Goal: Answer question/provide support: Share knowledge or assist other users

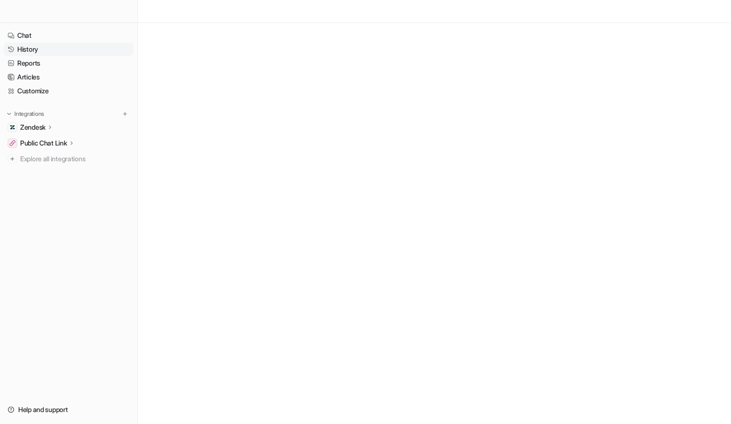
click at [37, 49] on link "History" at bounding box center [69, 49] width 130 height 13
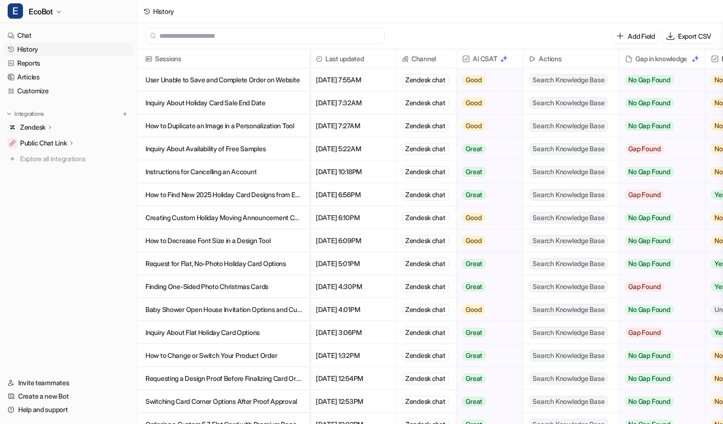
click at [215, 105] on p "Inquiry About Holiday Card Sale End Date" at bounding box center [224, 102] width 157 height 23
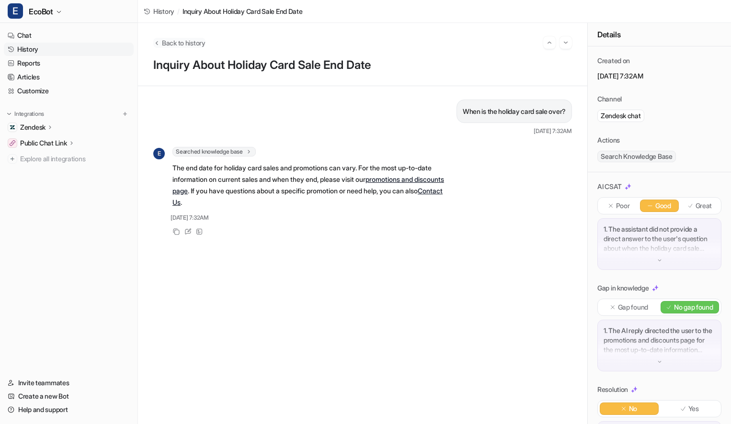
click at [189, 42] on span "Back to history" at bounding box center [184, 43] width 44 height 10
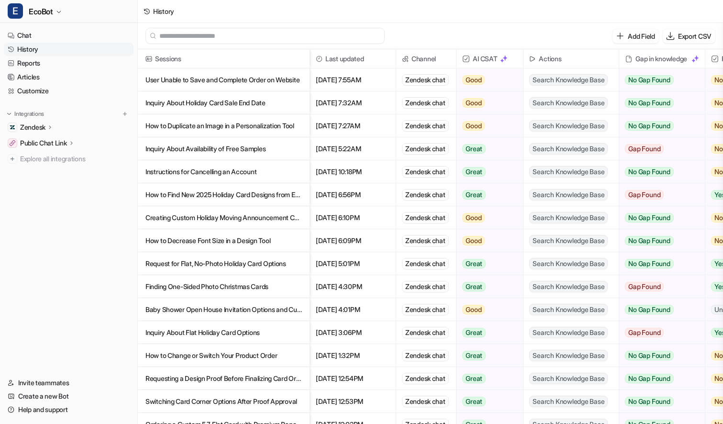
click at [288, 123] on p "How to Duplicate an Image in a Personalization Tool" at bounding box center [224, 125] width 157 height 23
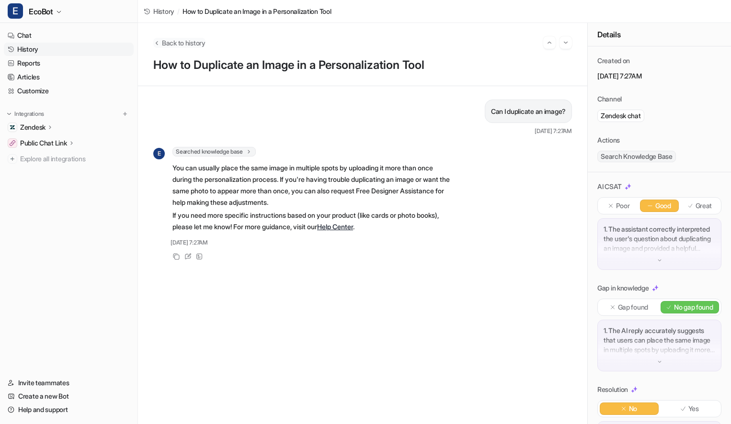
click at [189, 47] on span "Back to history" at bounding box center [184, 43] width 44 height 10
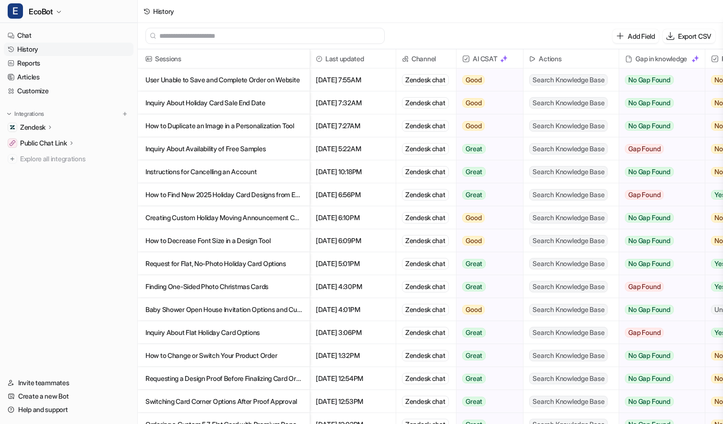
click at [284, 193] on p "How to Find New 2025 Holiday Card Designs from Email Promo" at bounding box center [224, 194] width 157 height 23
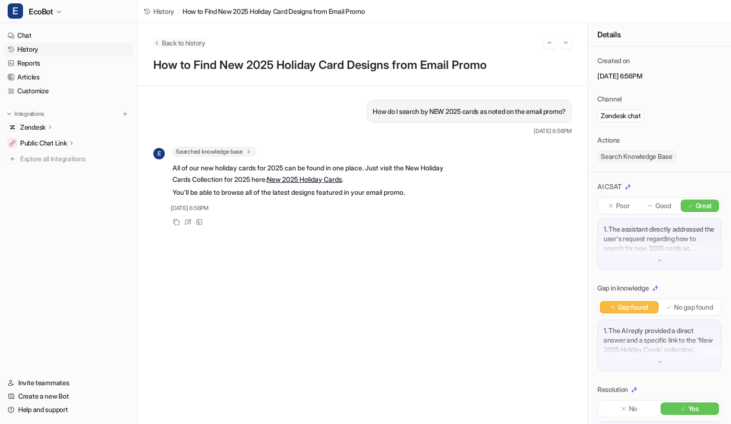
click at [175, 43] on span "Back to history" at bounding box center [184, 43] width 44 height 10
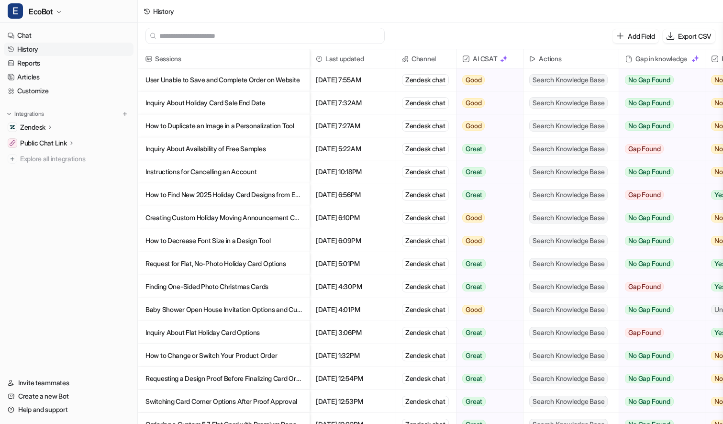
click at [279, 79] on p "User Unable to Save and Complete Order on Website" at bounding box center [224, 79] width 157 height 23
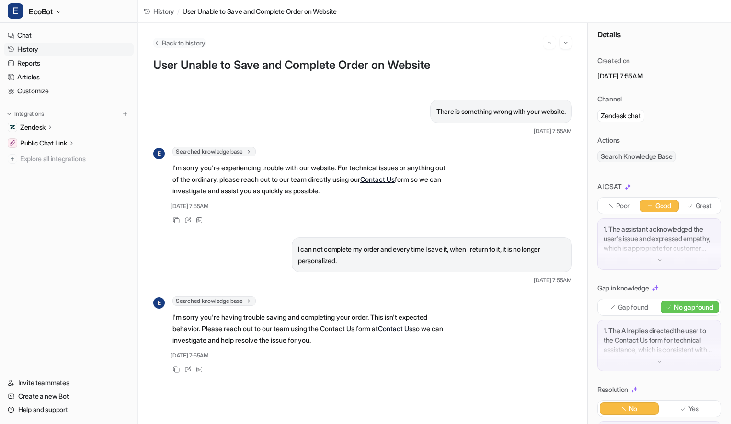
click at [167, 45] on span "Back to history" at bounding box center [184, 43] width 44 height 10
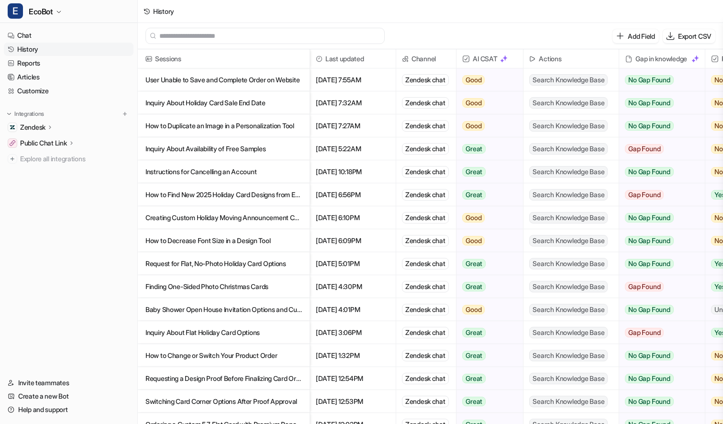
click at [271, 107] on p "Inquiry About Holiday Card Sale End Date" at bounding box center [224, 102] width 157 height 23
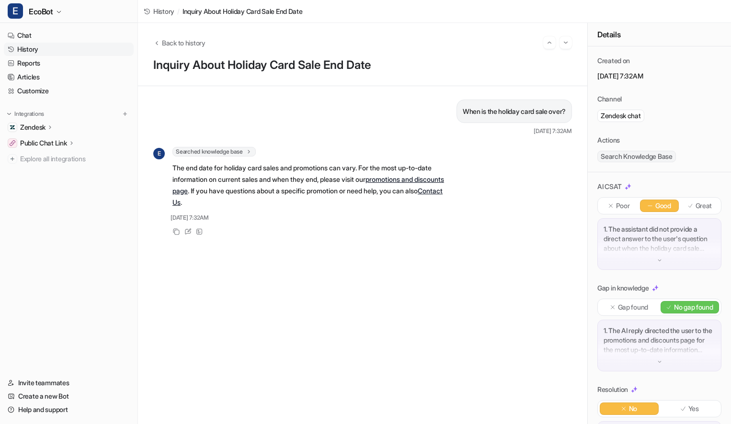
click at [208, 189] on link "promotions and discounts page" at bounding box center [307, 185] width 271 height 20
click at [189, 232] on icon at bounding box center [187, 231] width 7 height 7
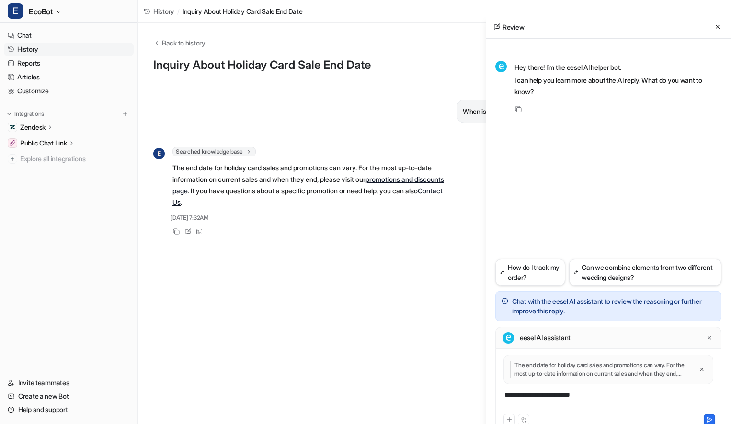
click at [599, 395] on div "**********" at bounding box center [607, 401] width 221 height 22
click at [715, 29] on icon at bounding box center [717, 26] width 7 height 7
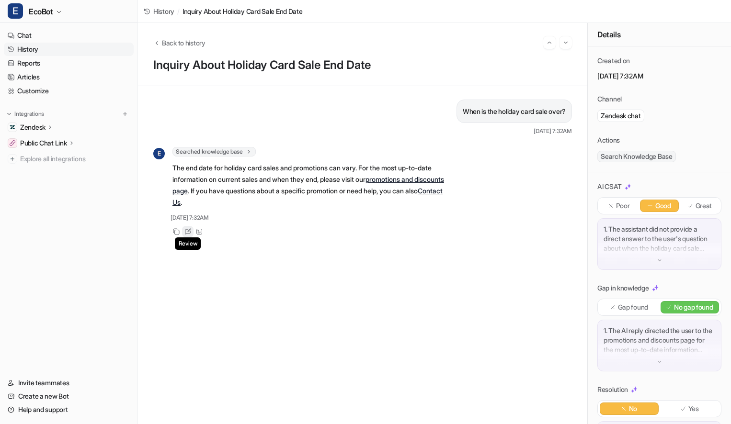
click at [189, 233] on icon at bounding box center [187, 231] width 7 height 7
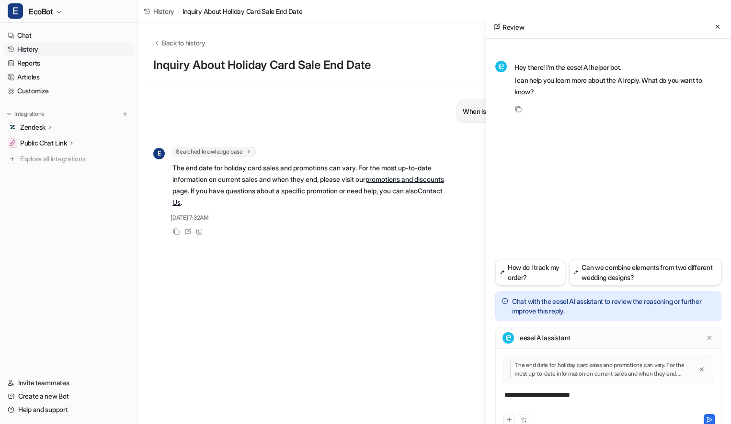
click at [603, 396] on div "**********" at bounding box center [607, 401] width 221 height 22
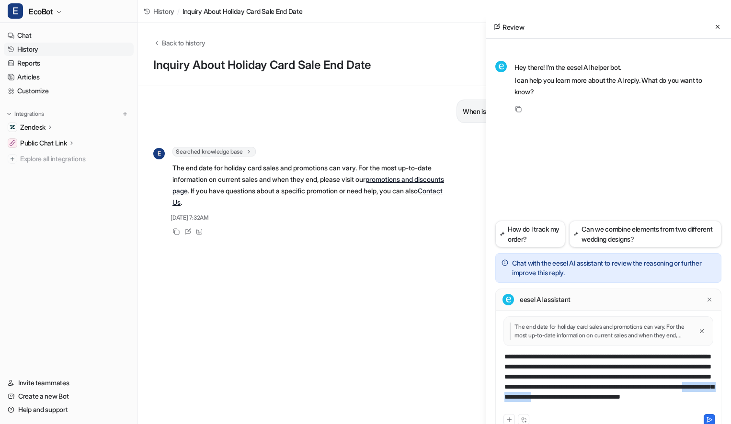
drag, startPoint x: 553, startPoint y: 407, endPoint x: 687, endPoint y: 399, distance: 134.3
click at [687, 399] on div "**********" at bounding box center [607, 382] width 221 height 60
click at [708, 418] on icon at bounding box center [709, 419] width 7 height 7
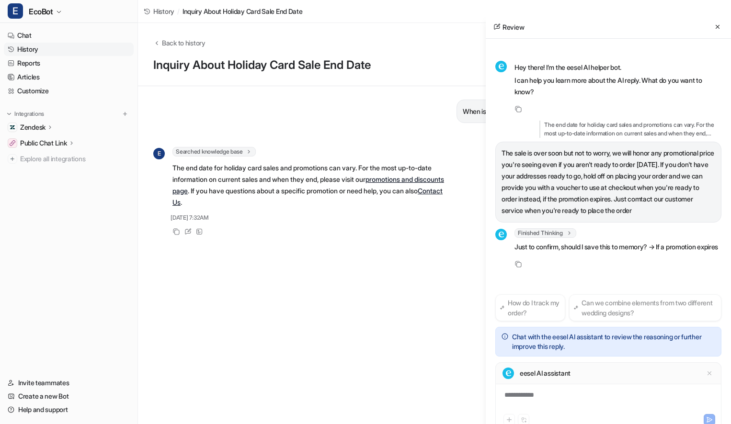
scroll to position [22, 0]
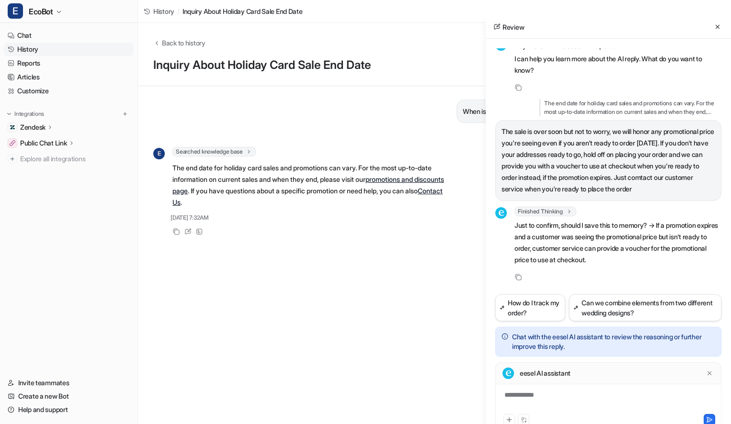
click at [582, 399] on div "**********" at bounding box center [607, 401] width 221 height 22
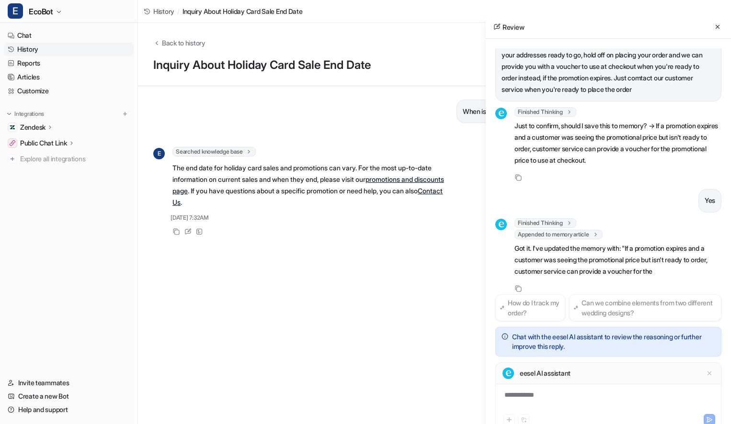
scroll to position [144, 0]
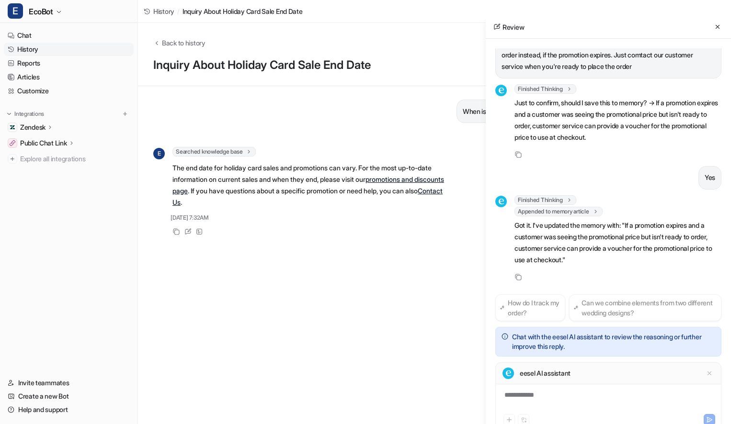
click at [37, 49] on link "History" at bounding box center [69, 49] width 130 height 13
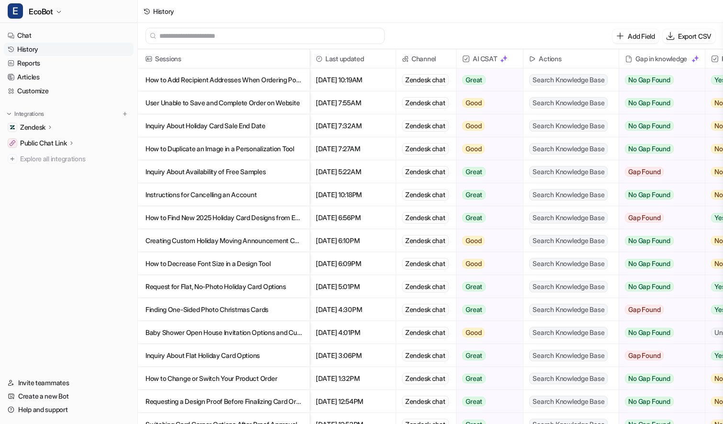
click at [254, 83] on p "How to Add Recipient Addresses When Ordering Postcards" at bounding box center [224, 79] width 157 height 23
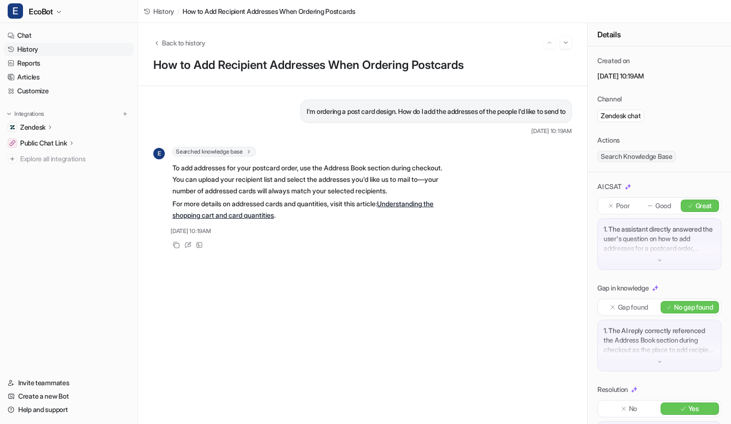
click at [187, 246] on icon at bounding box center [189, 244] width 4 height 4
click at [200, 297] on div "I'm ordering a post card design. How do I add the addresses of the people I'd l…" at bounding box center [362, 255] width 418 height 311
click at [185, 247] on icon at bounding box center [188, 244] width 6 height 5
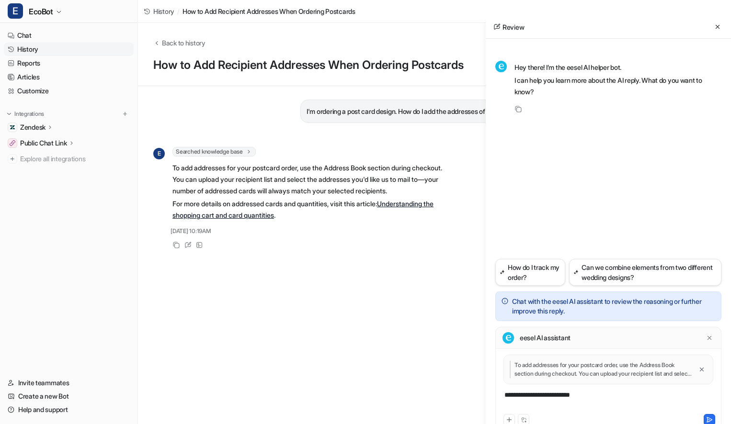
click at [596, 397] on div "**********" at bounding box center [607, 401] width 221 height 22
paste div
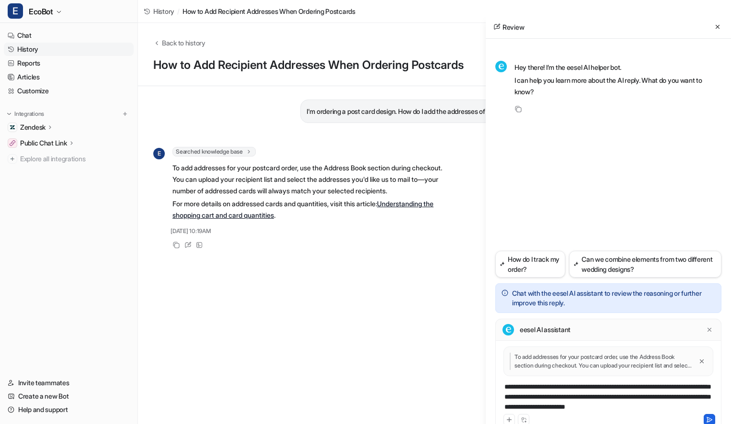
click at [708, 416] on icon at bounding box center [709, 419] width 7 height 7
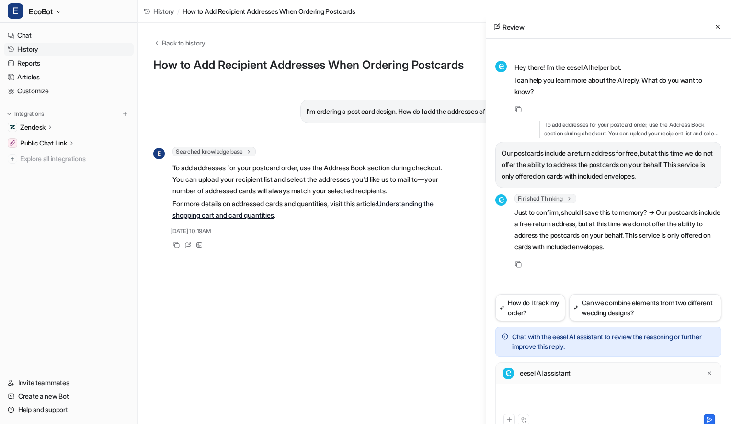
click at [606, 398] on div at bounding box center [607, 401] width 221 height 22
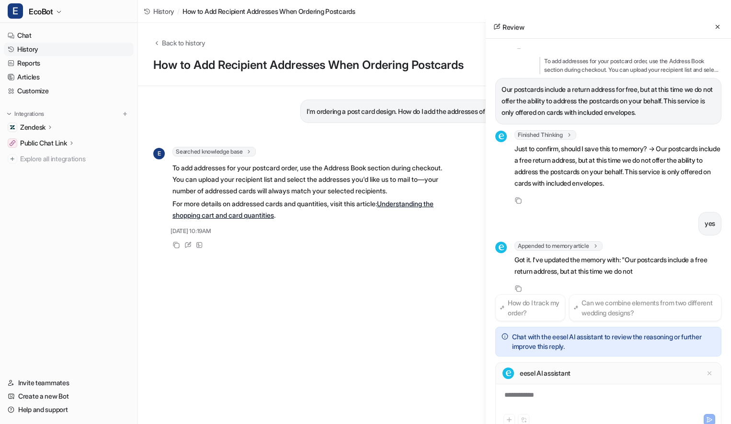
scroll to position [98, 0]
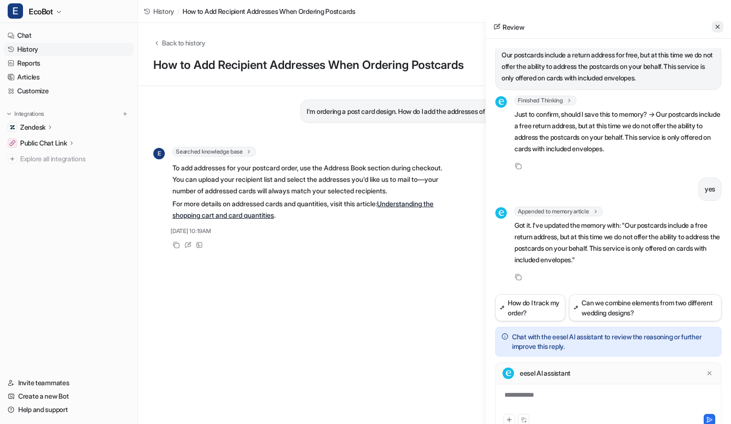
click at [716, 25] on icon at bounding box center [717, 26] width 7 height 7
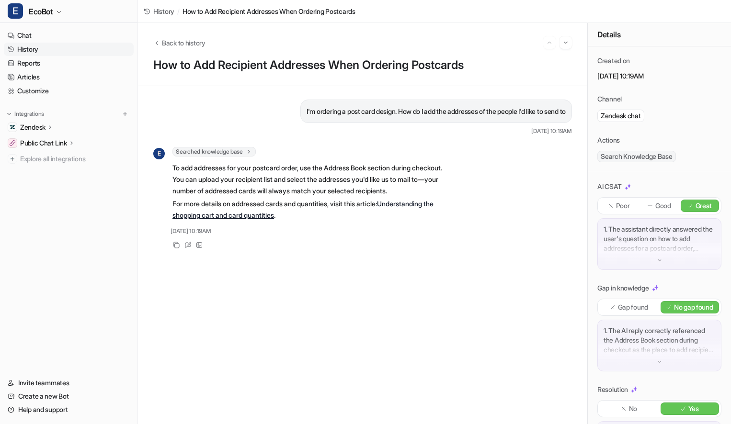
click at [648, 243] on p "1. The assistant directly answered the user's question on how to add addresses …" at bounding box center [659, 239] width 112 height 29
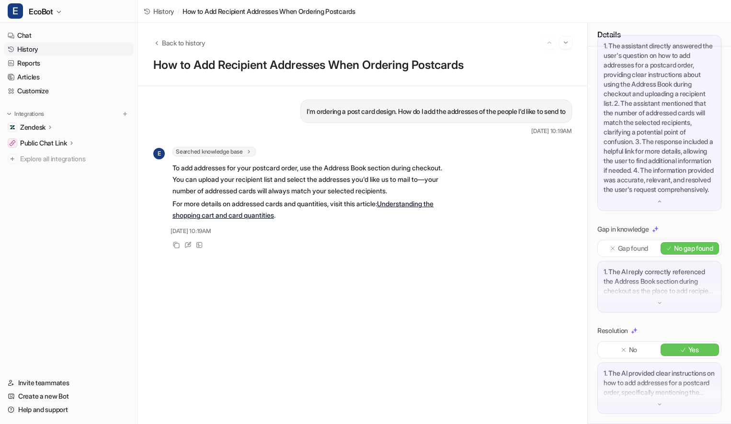
scroll to position [212, 0]
click at [620, 274] on p "1. The AI reply correctly referenced the Address Book section during checkout a…" at bounding box center [659, 281] width 112 height 29
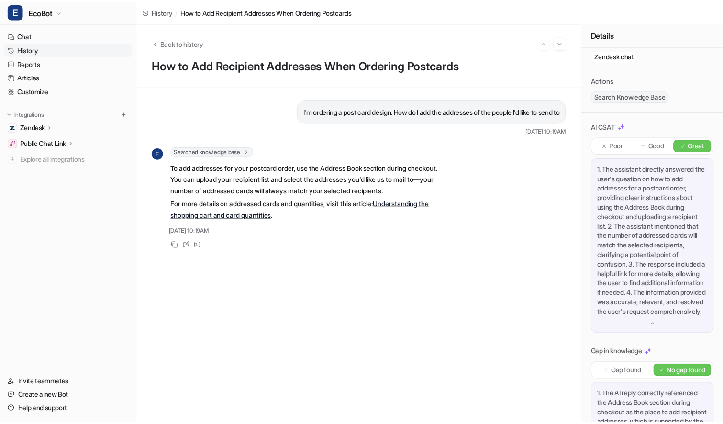
scroll to position [56, 0]
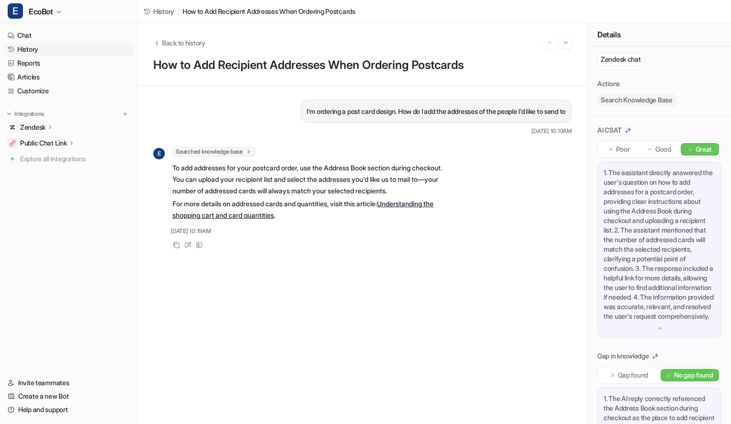
click at [621, 149] on p "Poor" at bounding box center [623, 150] width 14 height 10
click at [644, 224] on p "1. The assistant directly answered the user's question on how to add addresses …" at bounding box center [659, 244] width 112 height 153
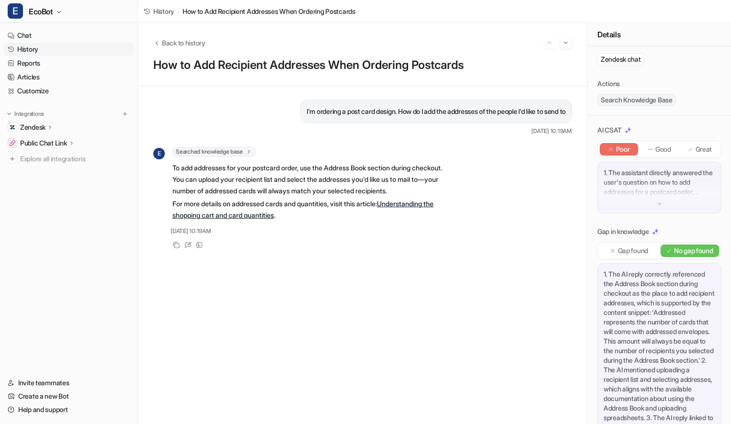
click at [641, 188] on p "1. The assistant directly answered the user's question on how to add addresses …" at bounding box center [659, 182] width 112 height 29
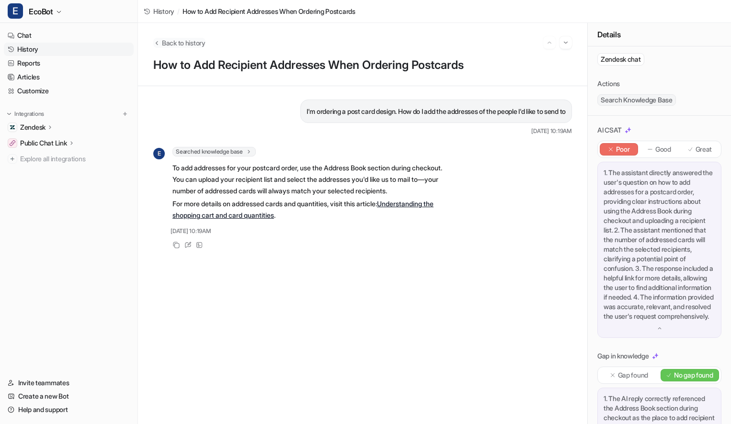
click at [181, 45] on span "Back to history" at bounding box center [184, 43] width 44 height 10
